Goal: Information Seeking & Learning: Find specific fact

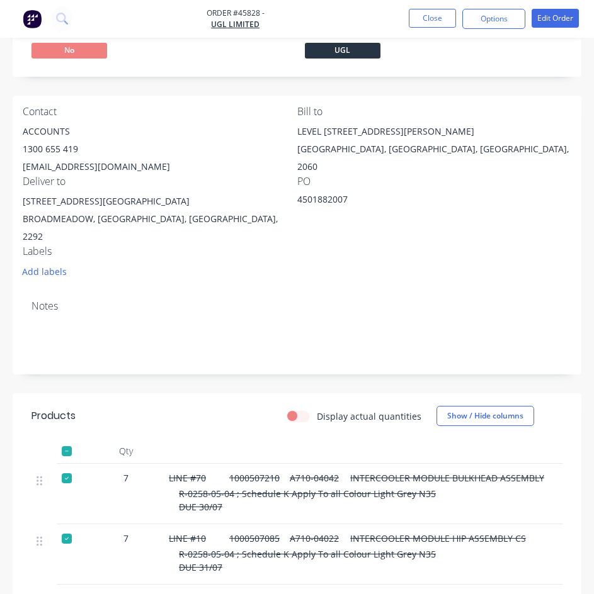
scroll to position [53, 0]
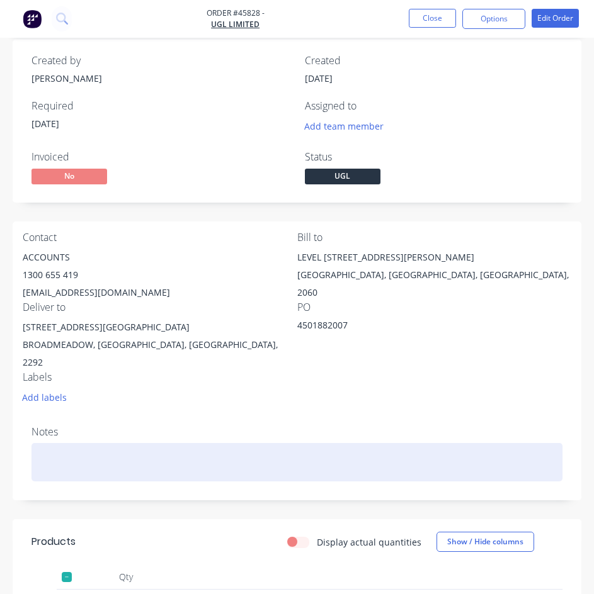
drag, startPoint x: 337, startPoint y: 449, endPoint x: 304, endPoint y: 440, distance: 34.1
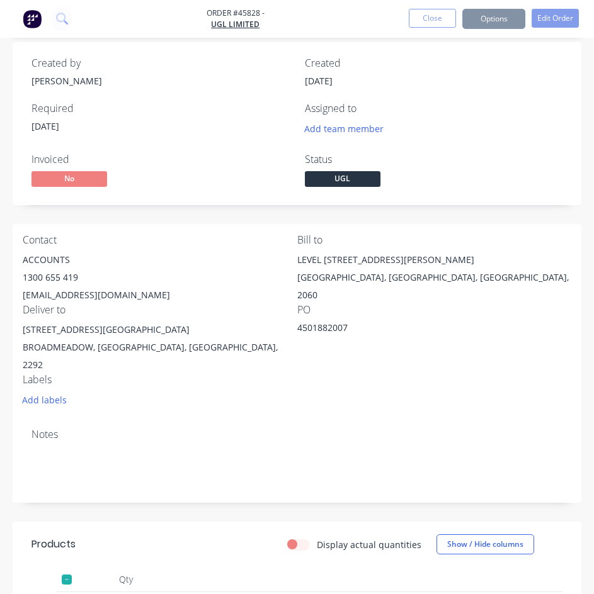
scroll to position [49, 0]
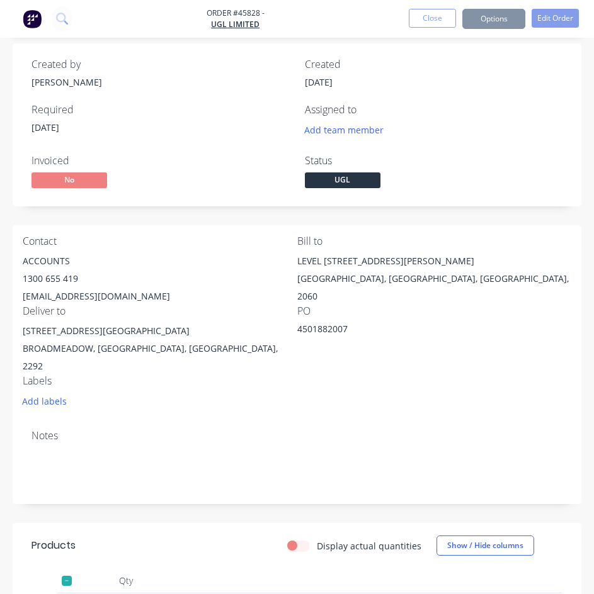
drag, startPoint x: 329, startPoint y: 385, endPoint x: 299, endPoint y: 372, distance: 33.0
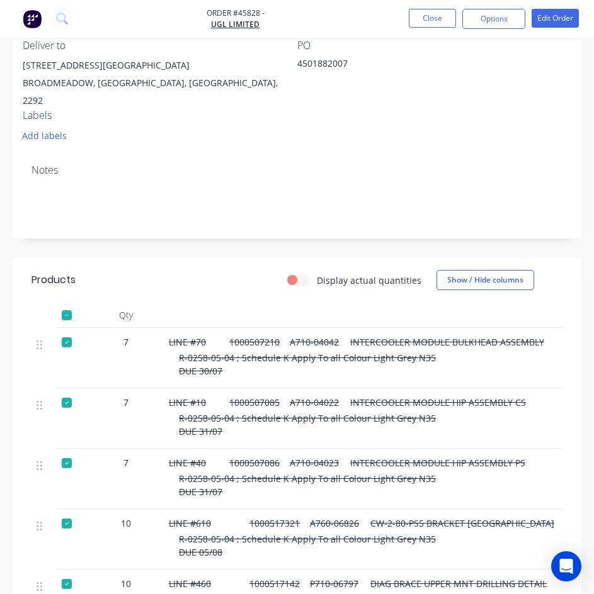
scroll to position [189, 0]
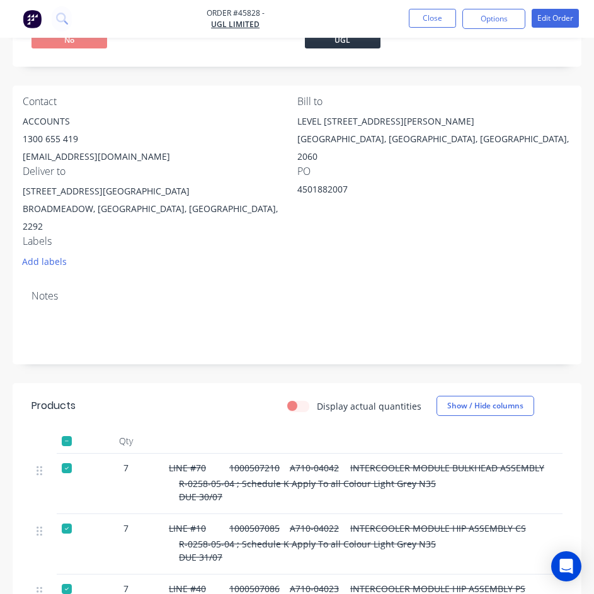
drag, startPoint x: 350, startPoint y: 188, endPoint x: 293, endPoint y: 190, distance: 56.7
click at [293, 190] on div "Contact ACCOUNTS 1300 655 419 apsharedservices@ugllimited.com Bill to LEVEL 7 4…" at bounding box center [297, 183] width 569 height 195
click at [321, 198] on div "4501882007" at bounding box center [375, 192] width 157 height 18
click at [389, 541] on div "R-0258-05-04 ; Schedule K Apply To all Colour Light Grey N35 DUE 31/07" at bounding box center [484, 551] width 610 height 26
click at [533, 493] on div "LINE #70 1000507210 A710-04042 INTERCOOLER MODULE BULKHEAD ASSEMBLY R-0258-05-0…" at bounding box center [479, 484] width 630 height 60
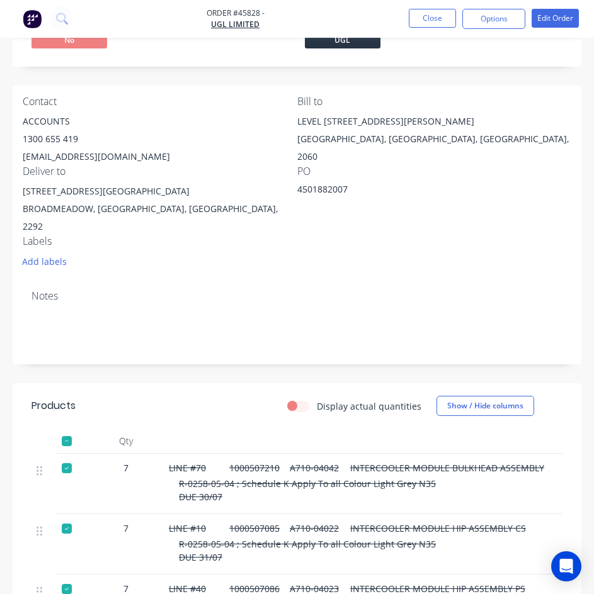
scroll to position [126, 0]
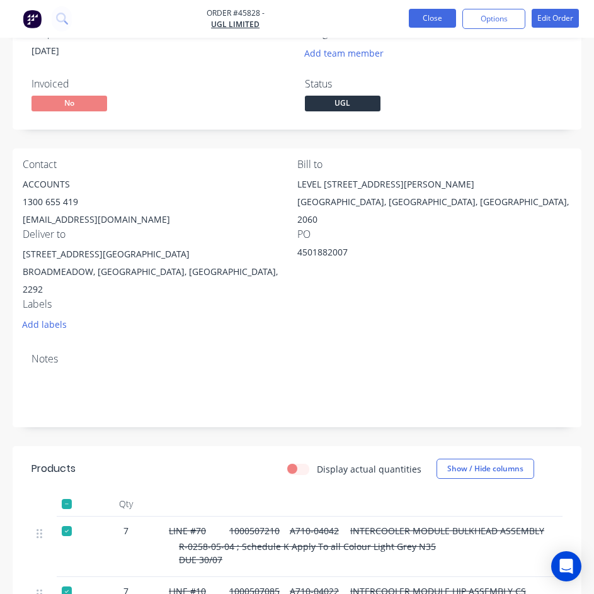
click at [441, 23] on button "Close" at bounding box center [432, 18] width 47 height 19
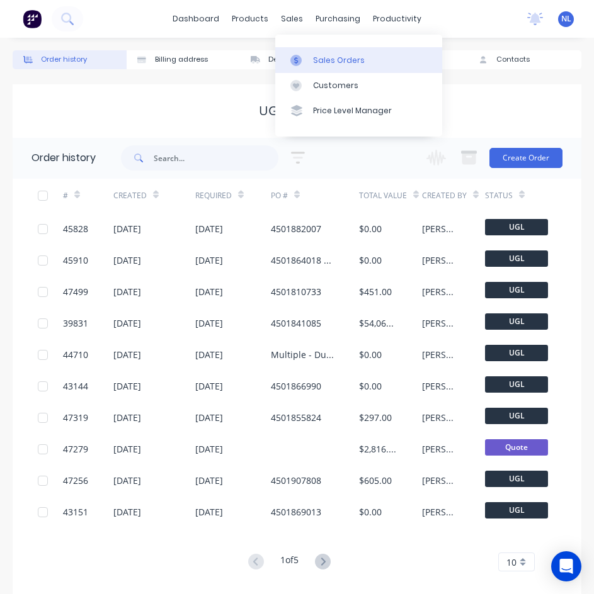
click at [316, 56] on div "Sales Orders" at bounding box center [339, 60] width 52 height 11
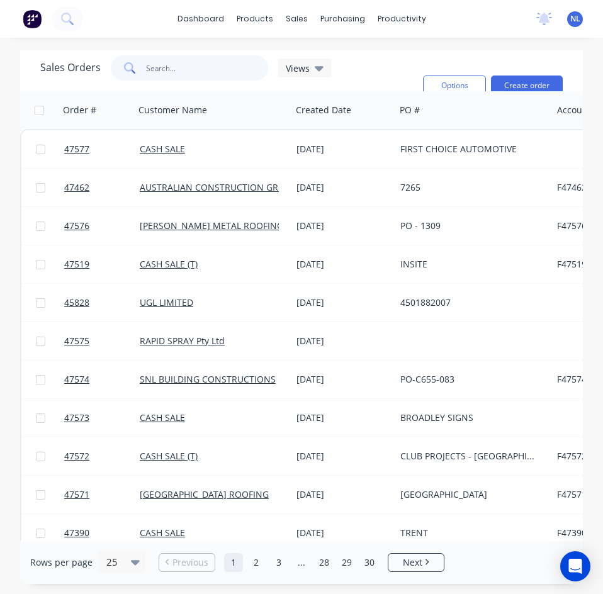
click at [193, 69] on input "text" at bounding box center [207, 67] width 123 height 25
paste input "#43122"
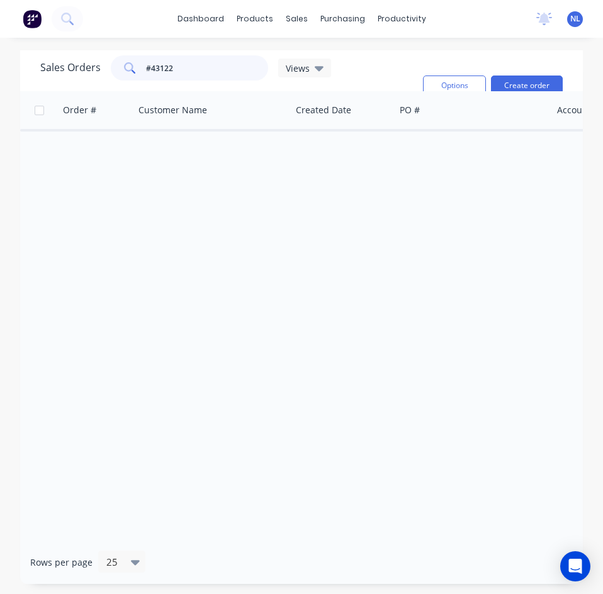
click at [150, 65] on input "#43122" at bounding box center [207, 67] width 123 height 25
type input "43122"
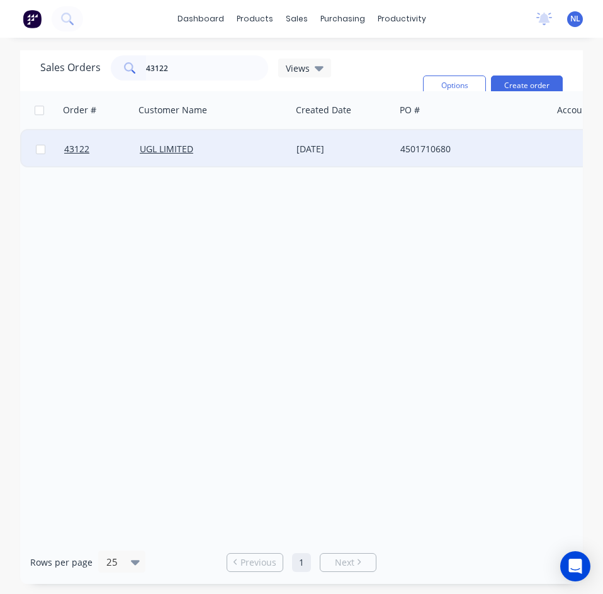
click at [280, 152] on div "UGL LIMITED" at bounding box center [213, 149] width 147 height 13
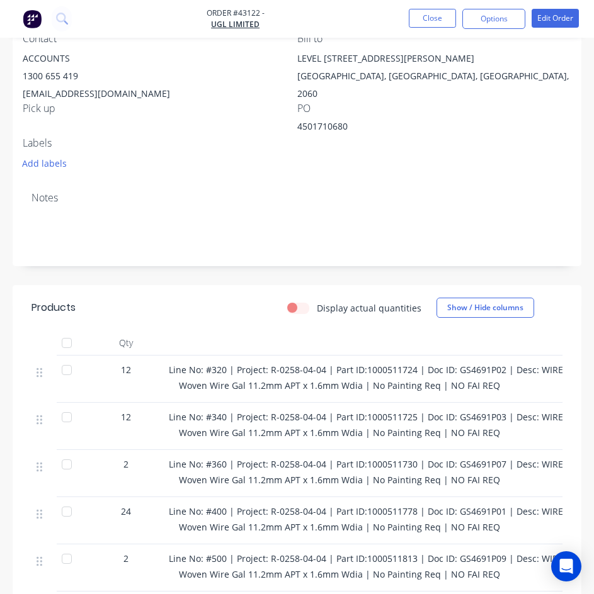
scroll to position [378, 0]
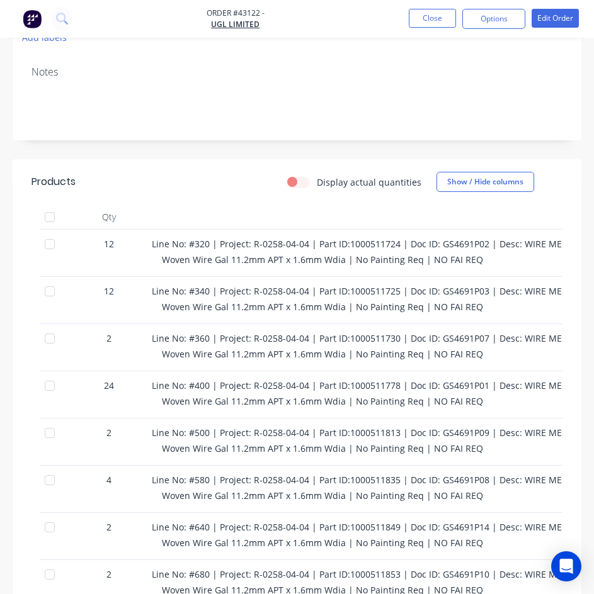
drag, startPoint x: 300, startPoint y: 329, endPoint x: 316, endPoint y: 329, distance: 15.7
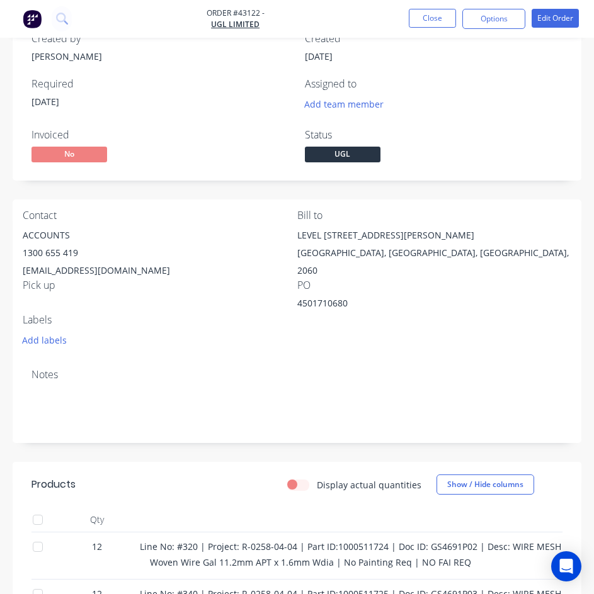
scroll to position [0, 0]
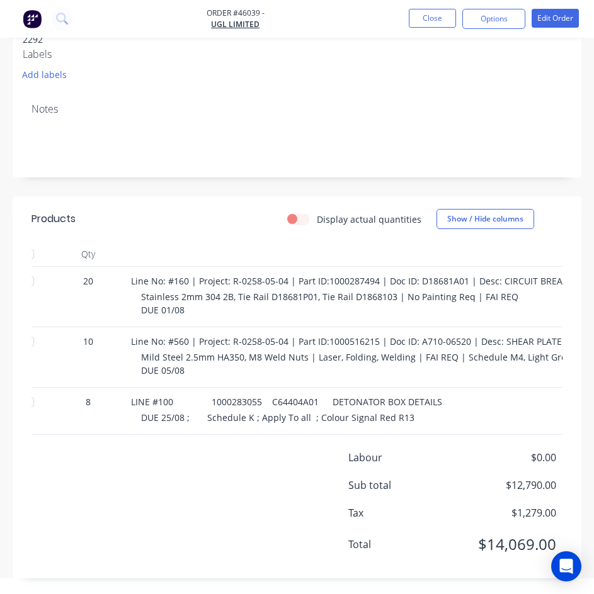
scroll to position [0, 118]
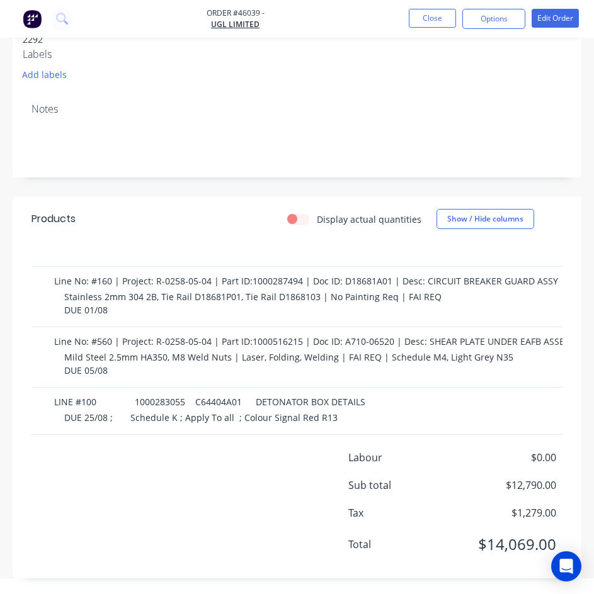
drag, startPoint x: 435, startPoint y: 299, endPoint x: 487, endPoint y: 302, distance: 52.3
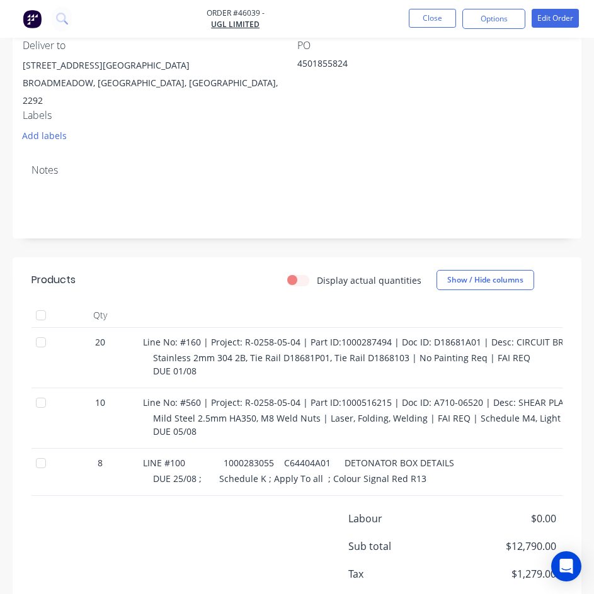
scroll to position [376, 0]
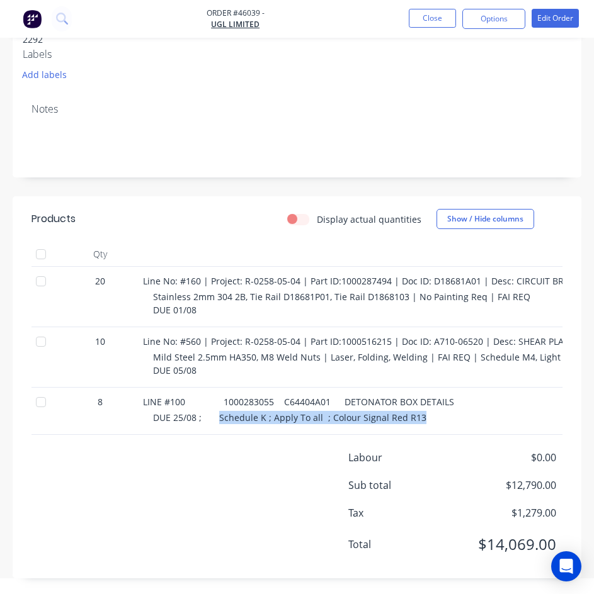
drag, startPoint x: 428, startPoint y: 409, endPoint x: 218, endPoint y: 408, distance: 209.7
click at [218, 411] on div "DUE 25/08 ; Schedule K ; Apply To all ; Colour Signal Red R13" at bounding box center [458, 417] width 610 height 13
copy span "Schedule K ; Apply To all ; Colour Signal Red R13"
click at [263, 513] on div "Tax $1,279.00" at bounding box center [297, 513] width 549 height 15
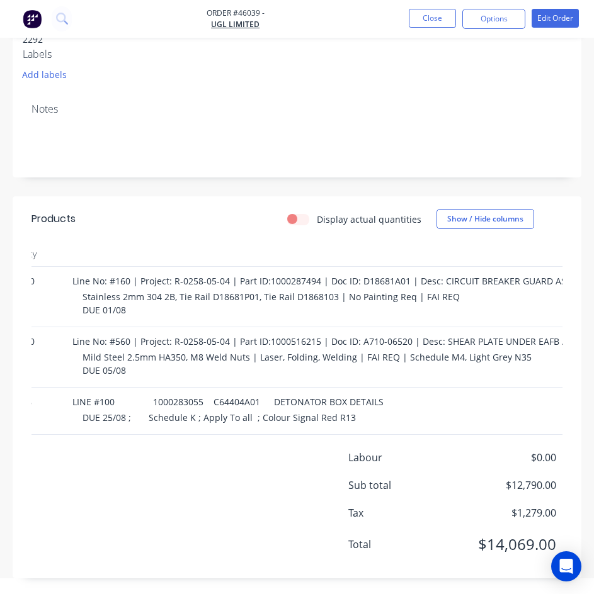
scroll to position [0, 174]
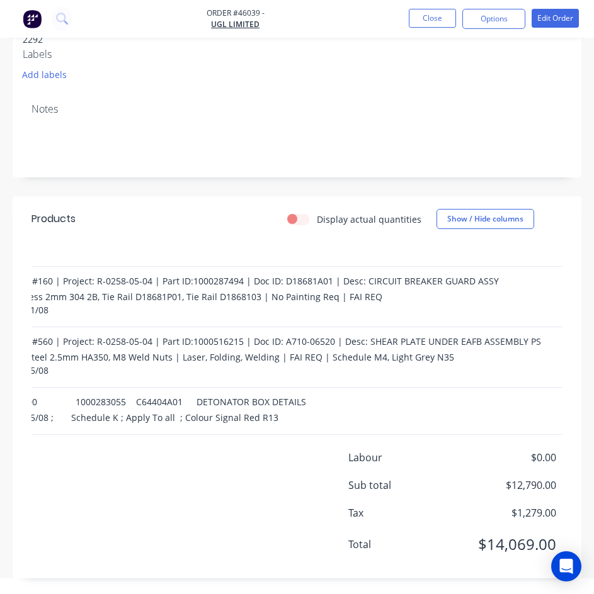
click at [350, 103] on div "Notes" at bounding box center [296, 109] width 531 height 12
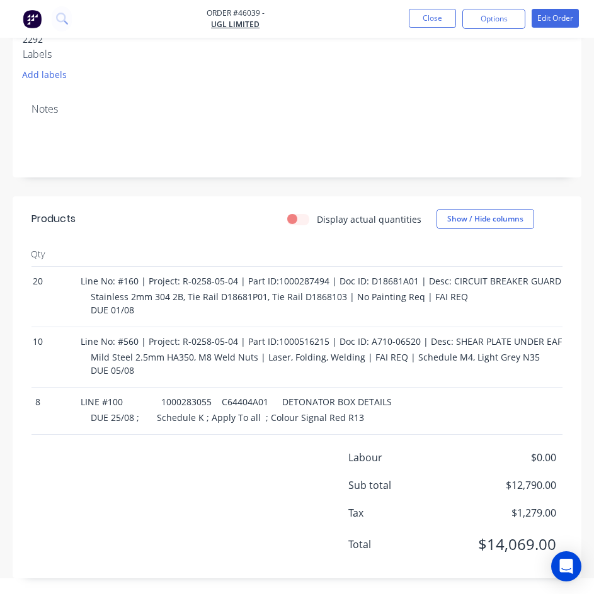
scroll to position [0, 56]
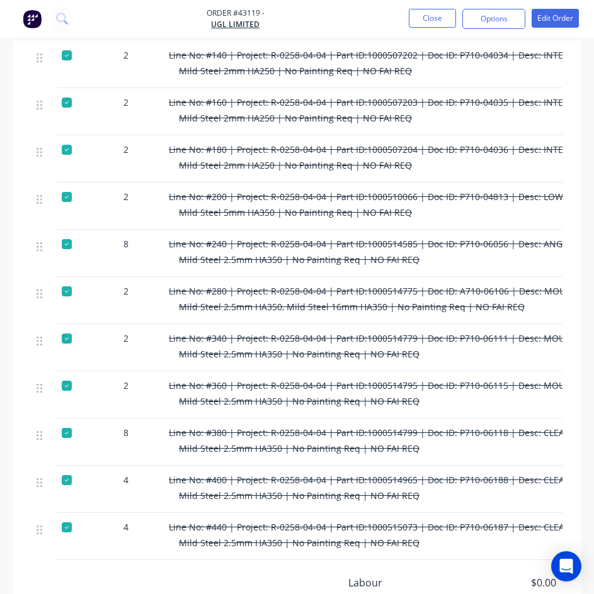
scroll to position [882, 0]
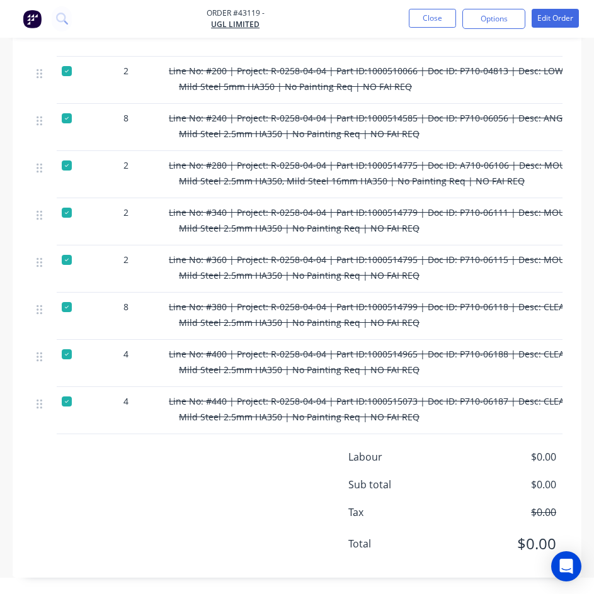
click at [334, 435] on div "Line No: #440 | Project: R-0258-04-04 | Part ID:1000515073 | Doc ID: P710-06187…" at bounding box center [479, 410] width 630 height 47
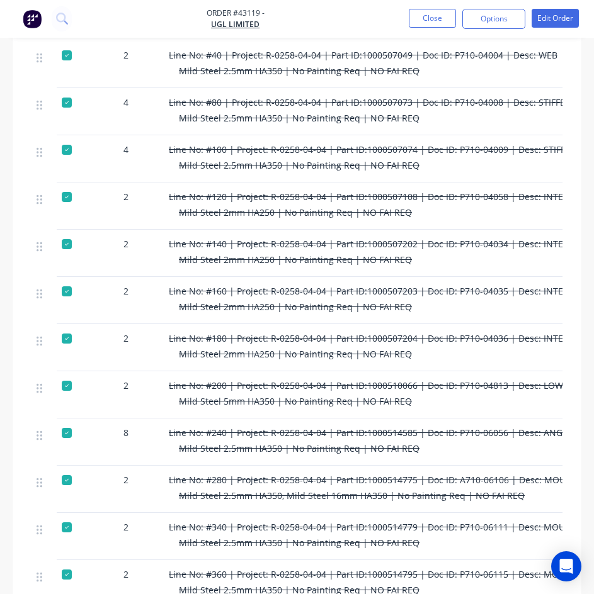
scroll to position [441, 0]
